Goal: Task Accomplishment & Management: Manage account settings

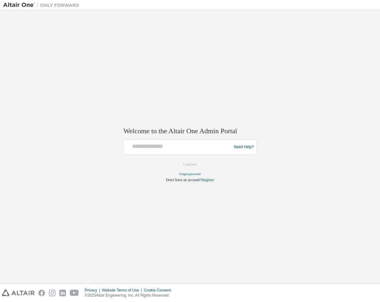
click at [186, 150] on div at bounding box center [178, 147] width 104 height 12
click at [186, 150] on input "text" at bounding box center [178, 145] width 104 height 9
type input "**********"
click at [194, 166] on button "Continue" at bounding box center [189, 165] width 27 height 10
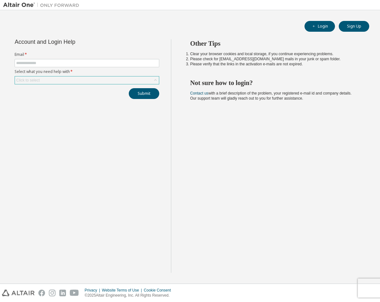
click at [70, 77] on div "Click to select" at bounding box center [87, 80] width 144 height 8
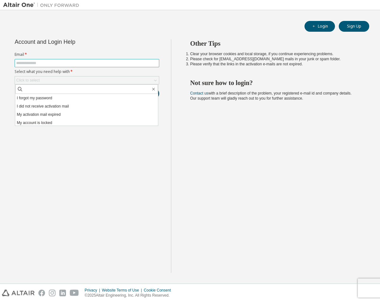
click at [66, 63] on input "text" at bounding box center [86, 63] width 141 height 5
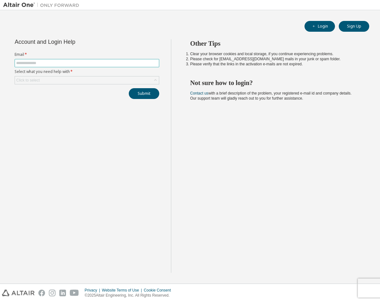
type input "**********"
click at [69, 80] on div "Click to select" at bounding box center [87, 80] width 144 height 8
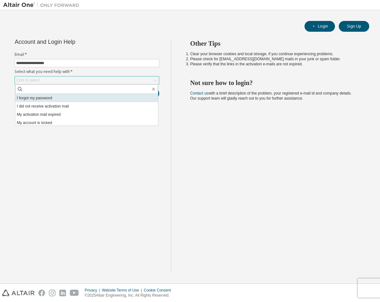
click at [66, 95] on li "I forgot my password" at bounding box center [86, 98] width 143 height 8
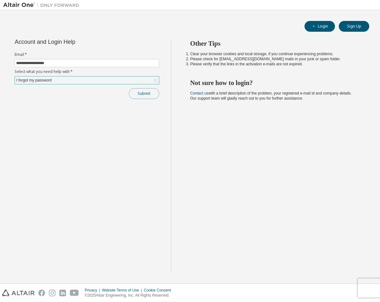
click at [142, 92] on button "Submit" at bounding box center [144, 93] width 30 height 11
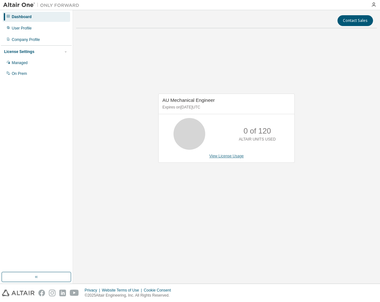
click at [224, 158] on link "View License Usage" at bounding box center [226, 156] width 35 height 4
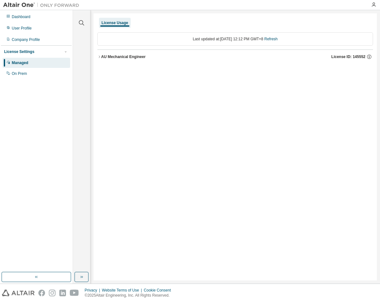
click at [100, 58] on icon "button" at bounding box center [99, 57] width 4 height 4
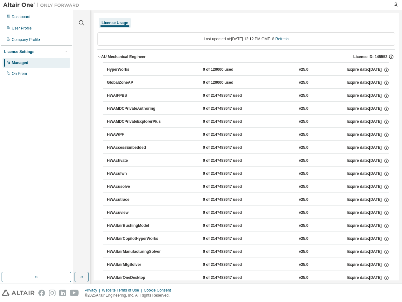
click at [379, 56] on icon "button" at bounding box center [391, 57] width 6 height 6
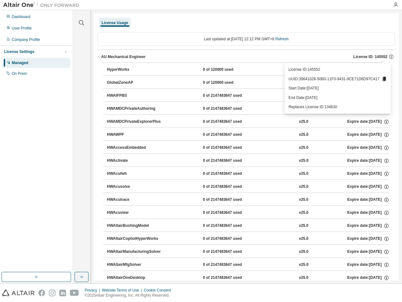
click at [171, 39] on div "Last updated at: Tue 2025-08-19 12:12 PM GMT+8 Refresh" at bounding box center [245, 38] width 297 height 13
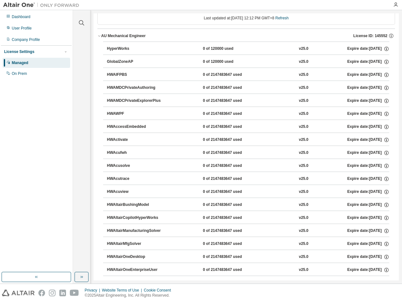
scroll to position [32, 0]
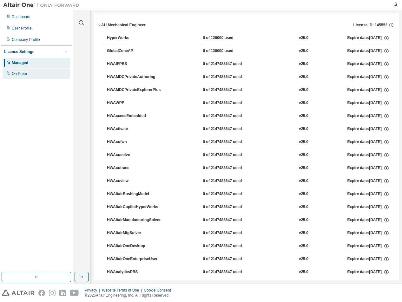
click at [24, 74] on div "On Prem" at bounding box center [19, 73] width 15 height 5
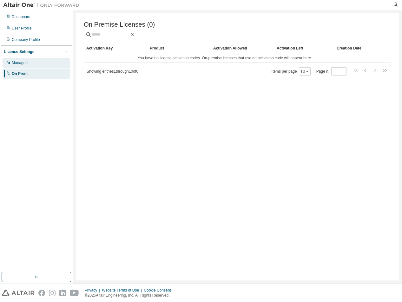
click at [28, 64] on div "Managed" at bounding box center [20, 62] width 16 height 5
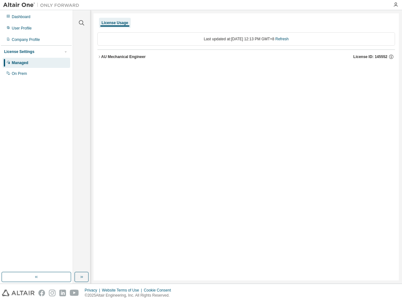
click at [100, 57] on icon "button" at bounding box center [99, 57] width 4 height 4
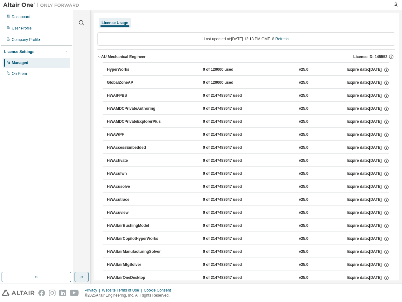
click at [84, 279] on button "button" at bounding box center [81, 277] width 14 height 10
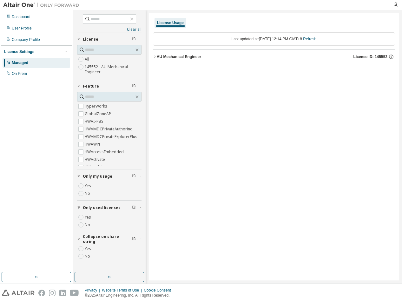
click at [155, 55] on icon "button" at bounding box center [155, 57] width 4 height 4
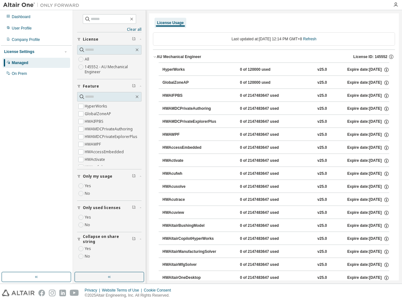
click at [155, 58] on icon "button" at bounding box center [155, 57] width 4 height 4
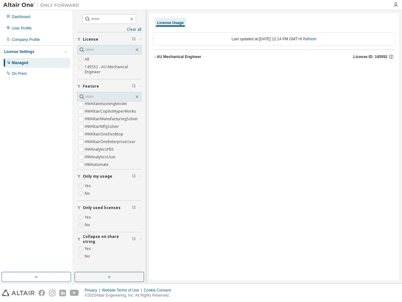
scroll to position [95, 0]
click at [54, 277] on button "button" at bounding box center [36, 277] width 69 height 10
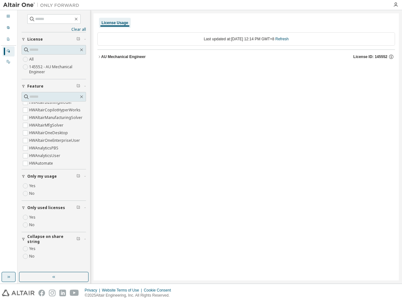
click at [54, 277] on icon "button" at bounding box center [53, 276] width 5 height 5
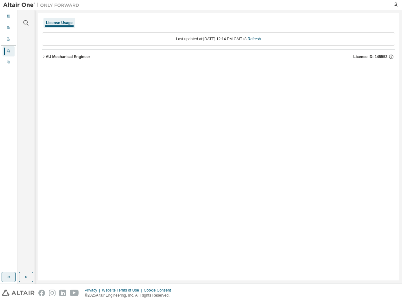
click at [13, 278] on button "button" at bounding box center [9, 277] width 14 height 10
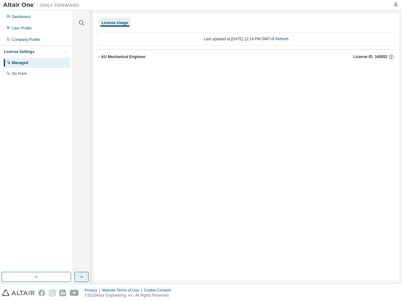
click at [82, 279] on icon "button" at bounding box center [81, 276] width 5 height 5
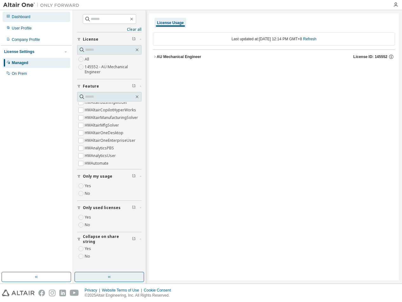
click at [30, 21] on div "Dashboard" at bounding box center [37, 17] width 68 height 10
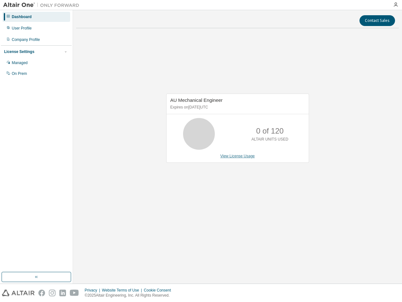
click at [242, 155] on link "View License Usage" at bounding box center [237, 156] width 35 height 4
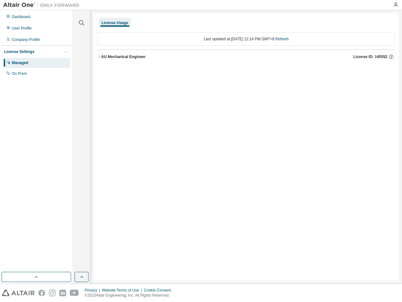
click at [98, 58] on icon "button" at bounding box center [99, 57] width 4 height 4
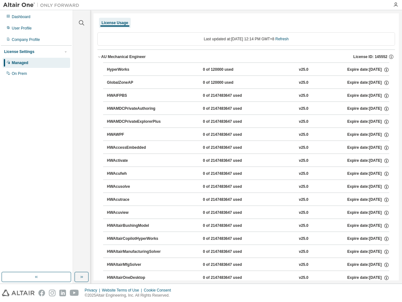
click at [99, 58] on icon "button" at bounding box center [99, 57] width 4 height 4
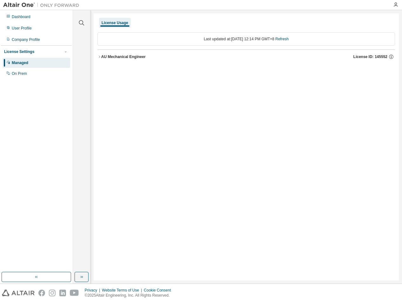
click at [99, 58] on icon "button" at bounding box center [99, 57] width 4 height 4
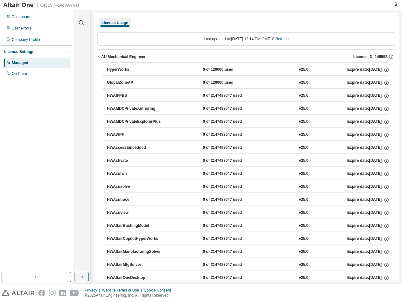
click at [22, 51] on div "License Settings" at bounding box center [19, 51] width 30 height 5
click at [28, 19] on div "Dashboard" at bounding box center [21, 16] width 19 height 5
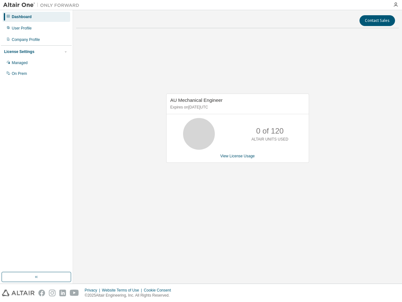
click at [190, 100] on span "AU Mechanical Engineer" at bounding box center [196, 99] width 52 height 5
click at [30, 7] on img at bounding box center [42, 5] width 79 height 6
click at [51, 5] on img at bounding box center [42, 5] width 79 height 6
click at [379, 5] on icon "button" at bounding box center [395, 4] width 5 height 5
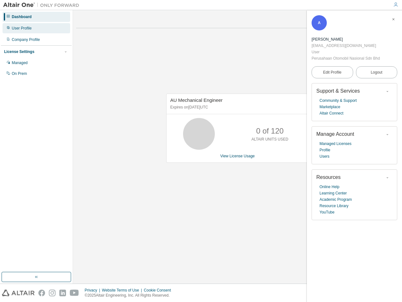
click at [17, 31] on div "User Profile" at bounding box center [37, 28] width 68 height 10
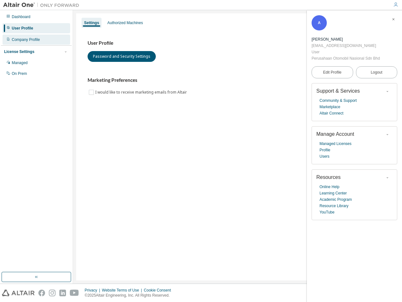
click at [21, 42] on div "Company Profile" at bounding box center [37, 40] width 68 height 10
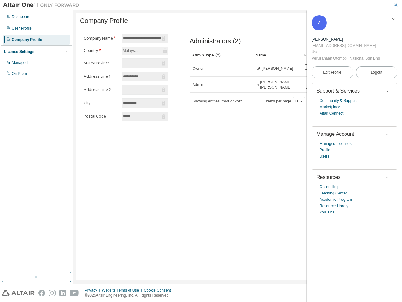
scroll to position [0, 8]
click at [267, 137] on div "**********" at bounding box center [237, 146] width 322 height 267
click at [379, 20] on icon "button" at bounding box center [393, 19] width 4 height 4
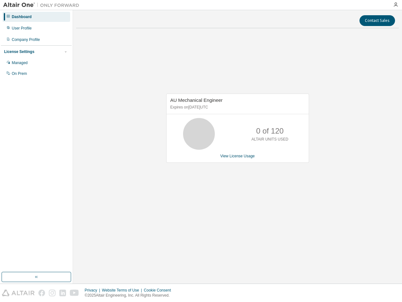
click at [21, 4] on img at bounding box center [42, 5] width 79 height 6
click at [55, 5] on img at bounding box center [42, 5] width 79 height 6
click at [20, 14] on div "Dashboard" at bounding box center [37, 17] width 68 height 10
click at [23, 29] on div "User Profile" at bounding box center [22, 28] width 20 height 5
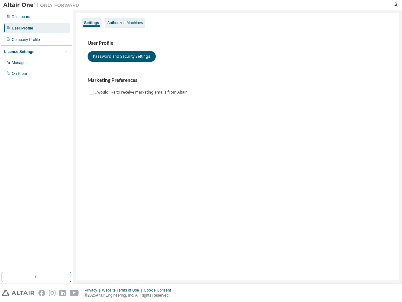
click at [122, 25] on div "Authorized Machines" at bounding box center [124, 22] width 35 height 5
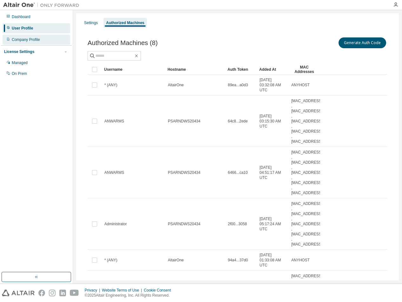
click at [32, 38] on div "Company Profile" at bounding box center [26, 39] width 28 height 5
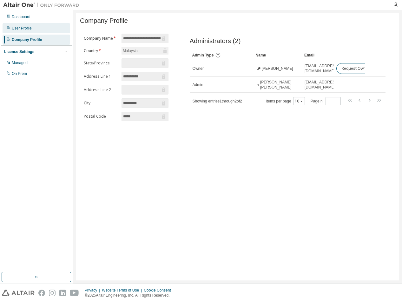
click at [33, 30] on div "User Profile" at bounding box center [37, 28] width 68 height 10
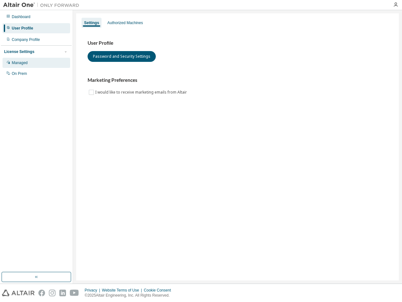
click at [24, 62] on div "Managed" at bounding box center [20, 62] width 16 height 5
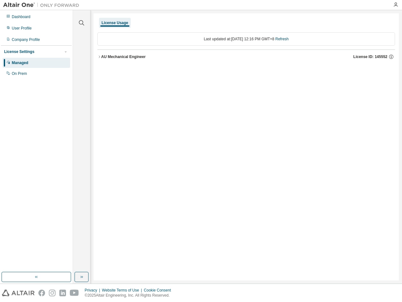
click at [140, 24] on div "License Usage" at bounding box center [245, 22] width 297 height 11
click at [318, 23] on div "License Usage" at bounding box center [245, 22] width 297 height 11
click at [135, 22] on div "License Usage" at bounding box center [245, 22] width 297 height 11
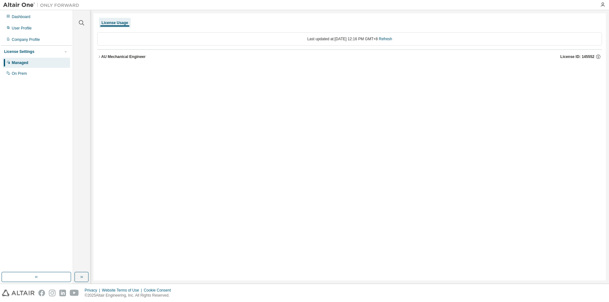
click at [99, 57] on icon "button" at bounding box center [99, 57] width 4 height 4
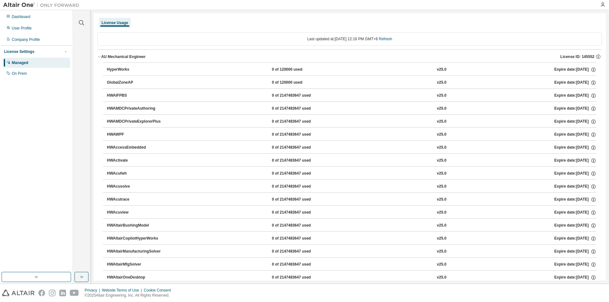
click at [100, 55] on icon "button" at bounding box center [99, 57] width 4 height 4
